Goal: Use online tool/utility: Utilize a website feature to perform a specific function

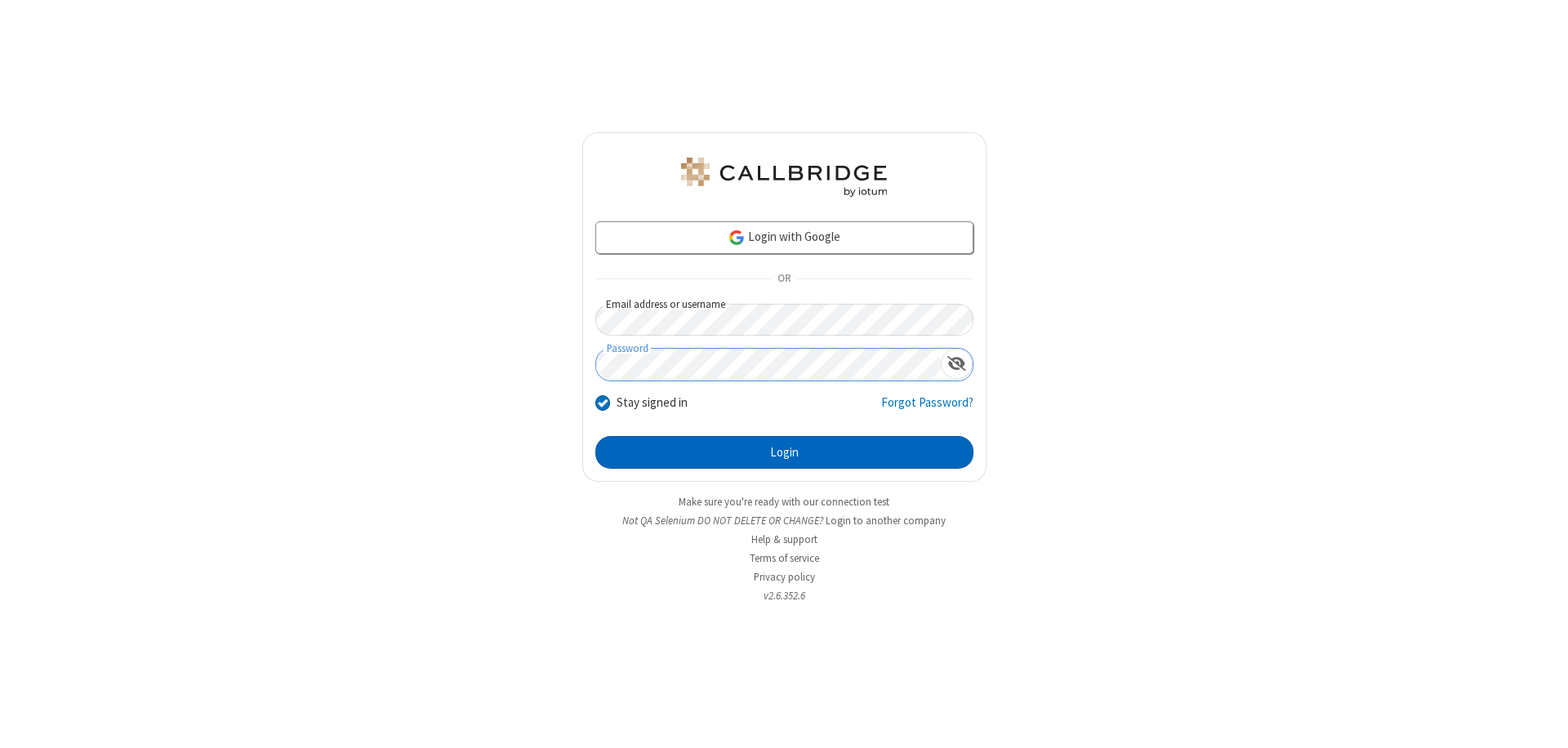
click at [784, 452] on button "Login" at bounding box center [784, 451] width 378 height 33
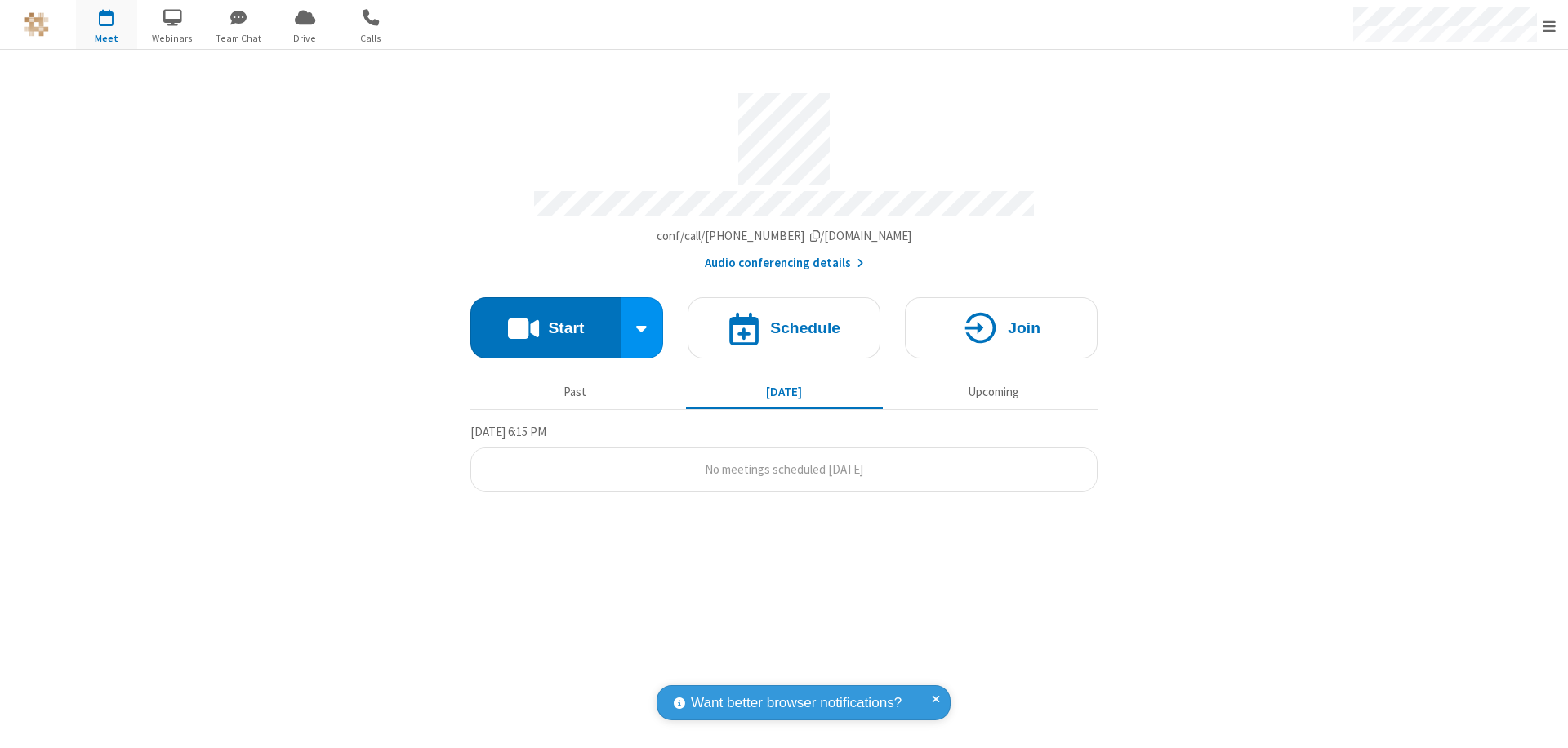
click at [545, 320] on button "Start" at bounding box center [545, 328] width 151 height 61
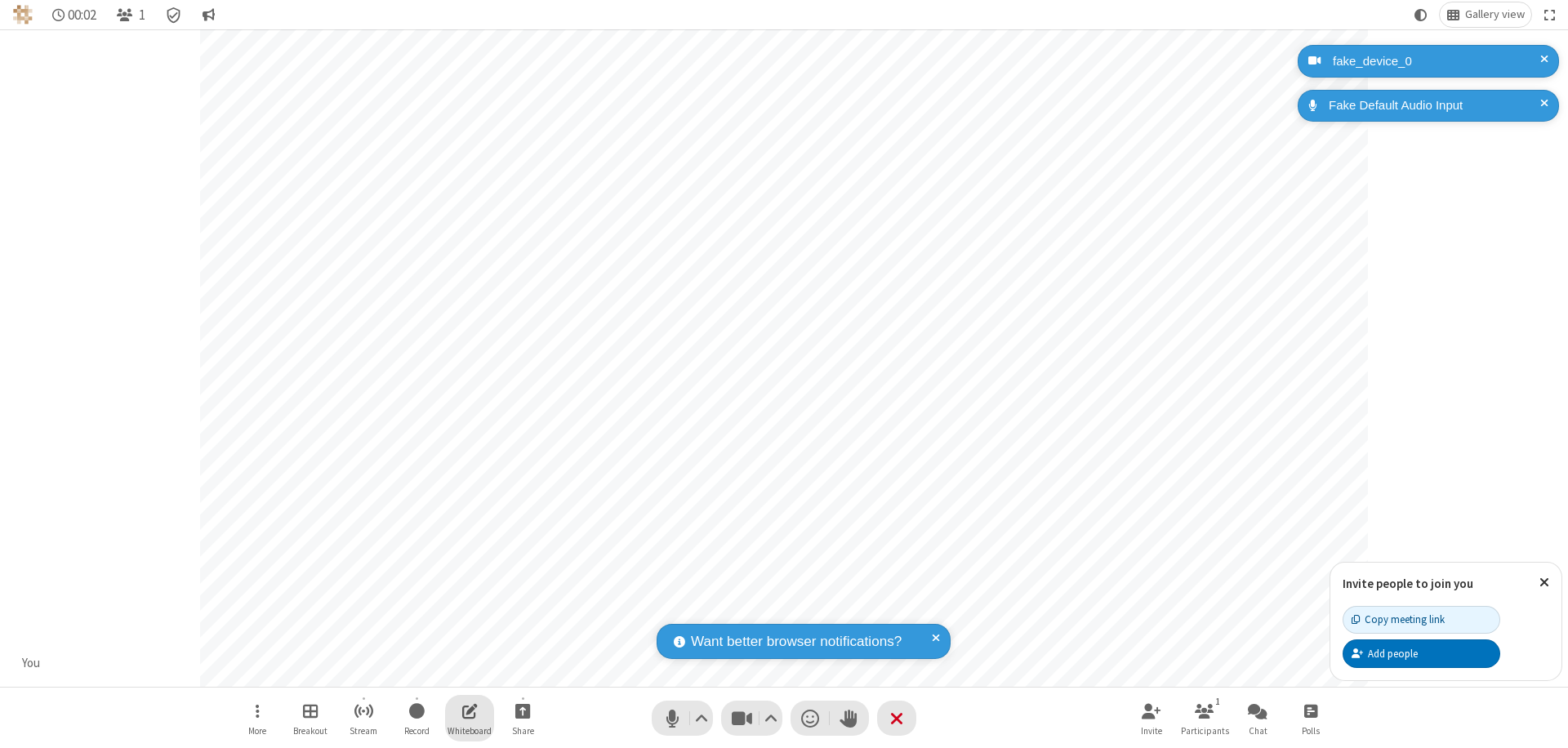
click at [469, 710] on span "Open shared whiteboard" at bounding box center [469, 710] width 15 height 20
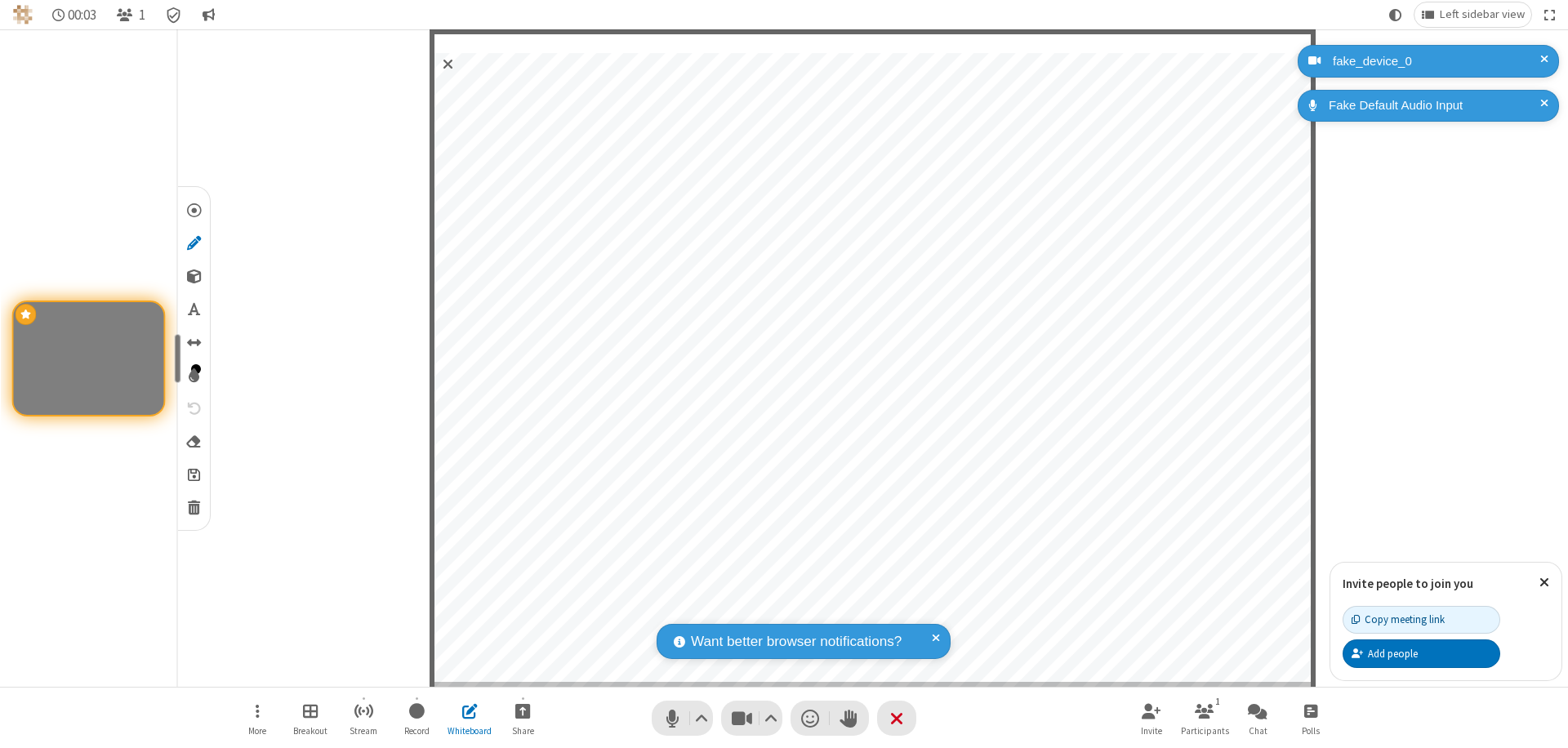
click at [193, 473] on span "Save" at bounding box center [194, 473] width 13 height 17
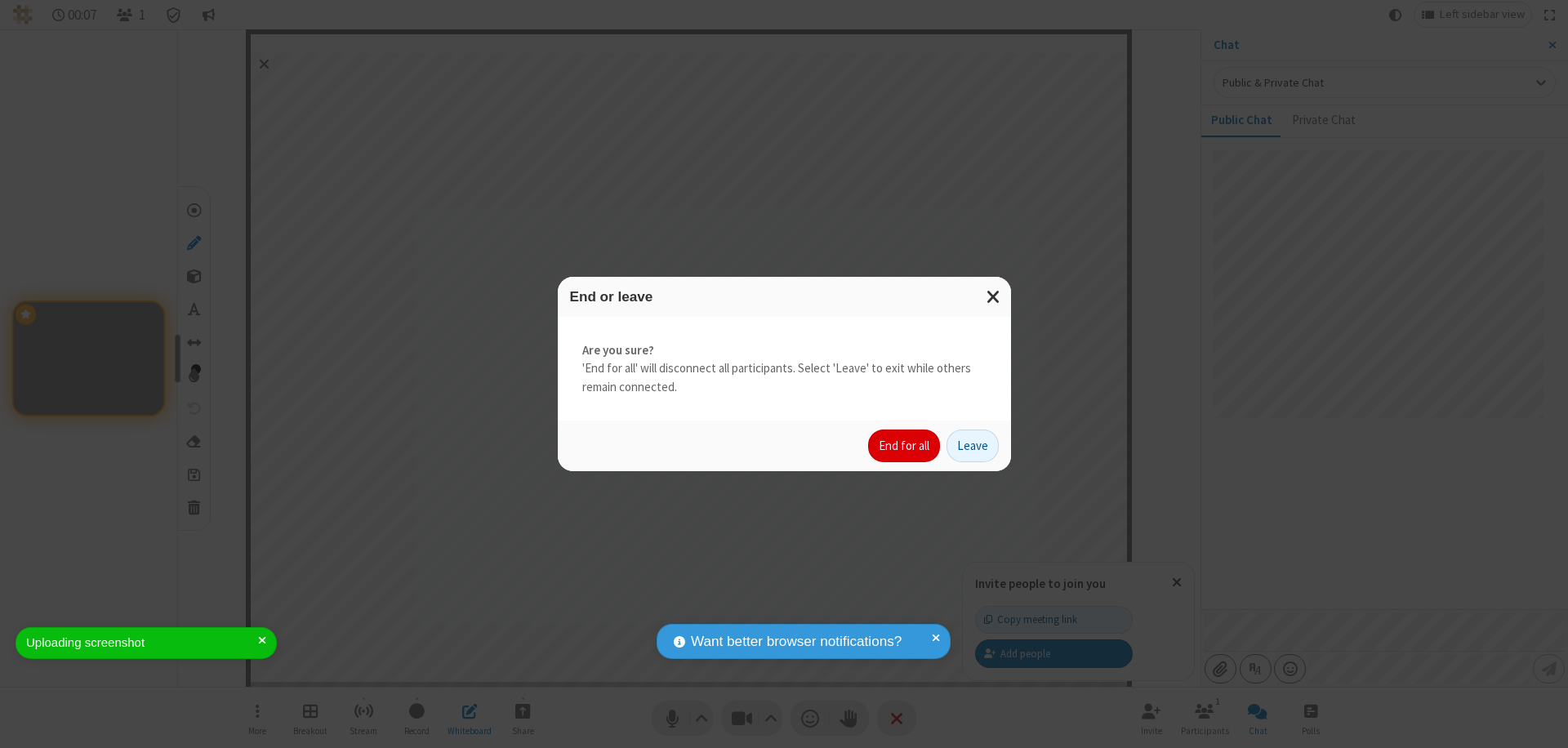
click at [905, 446] on button "End for all" at bounding box center [903, 446] width 72 height 33
